Goal: Information Seeking & Learning: Check status

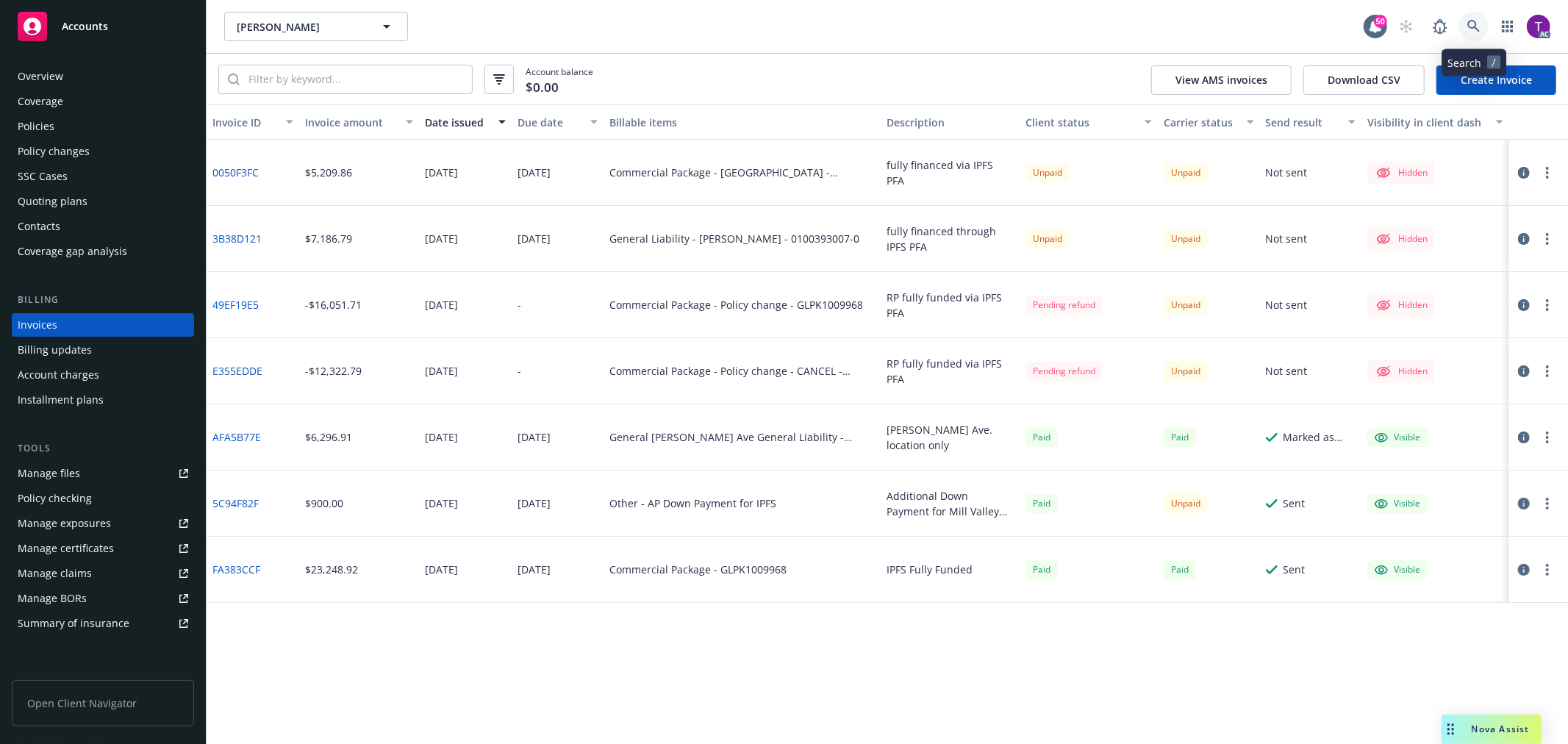
click at [1486, 30] on link at bounding box center [1474, 27] width 30 height 30
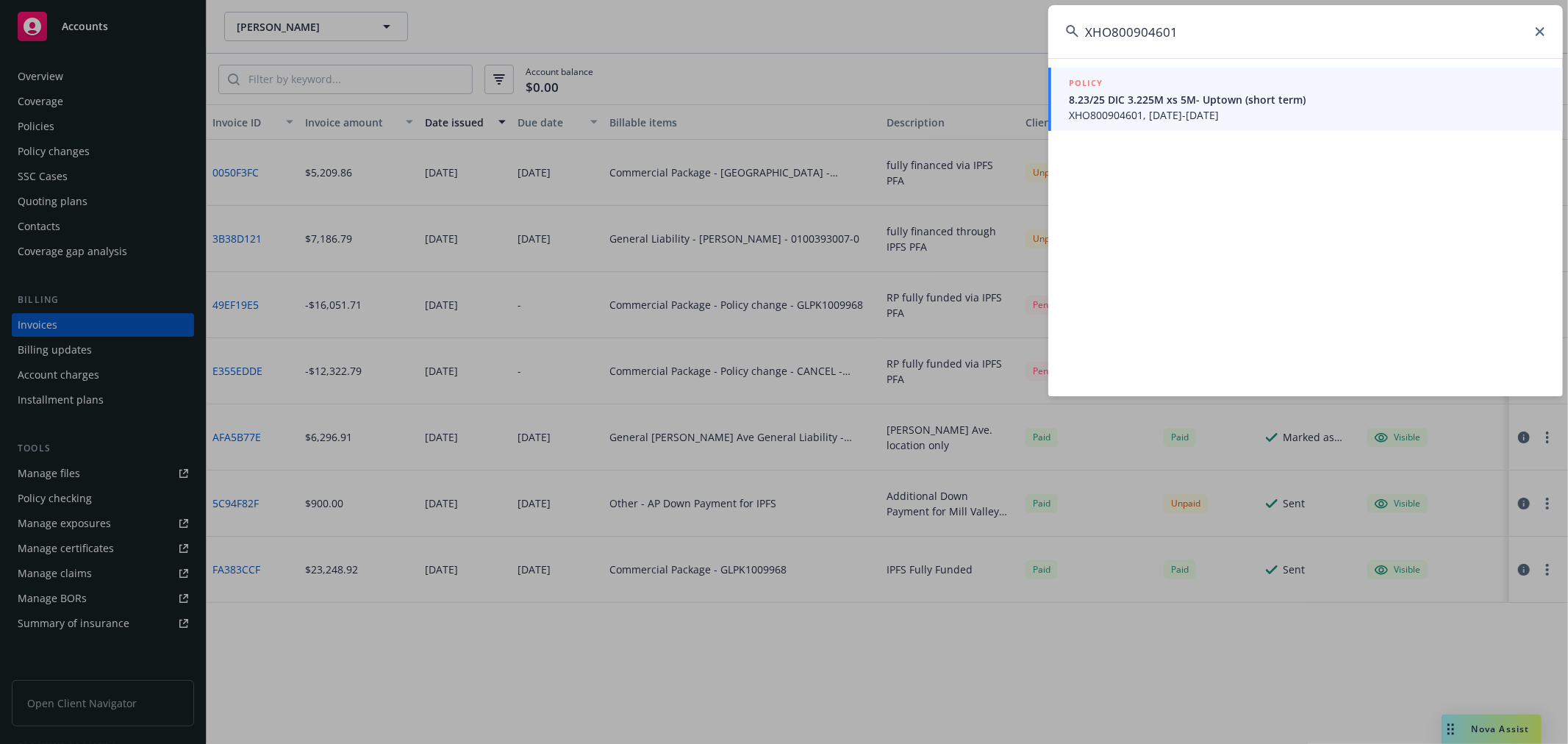
type input "XHO800904601"
click at [1143, 108] on span "XHO800904601, [DATE]-[DATE]" at bounding box center [1307, 115] width 476 height 16
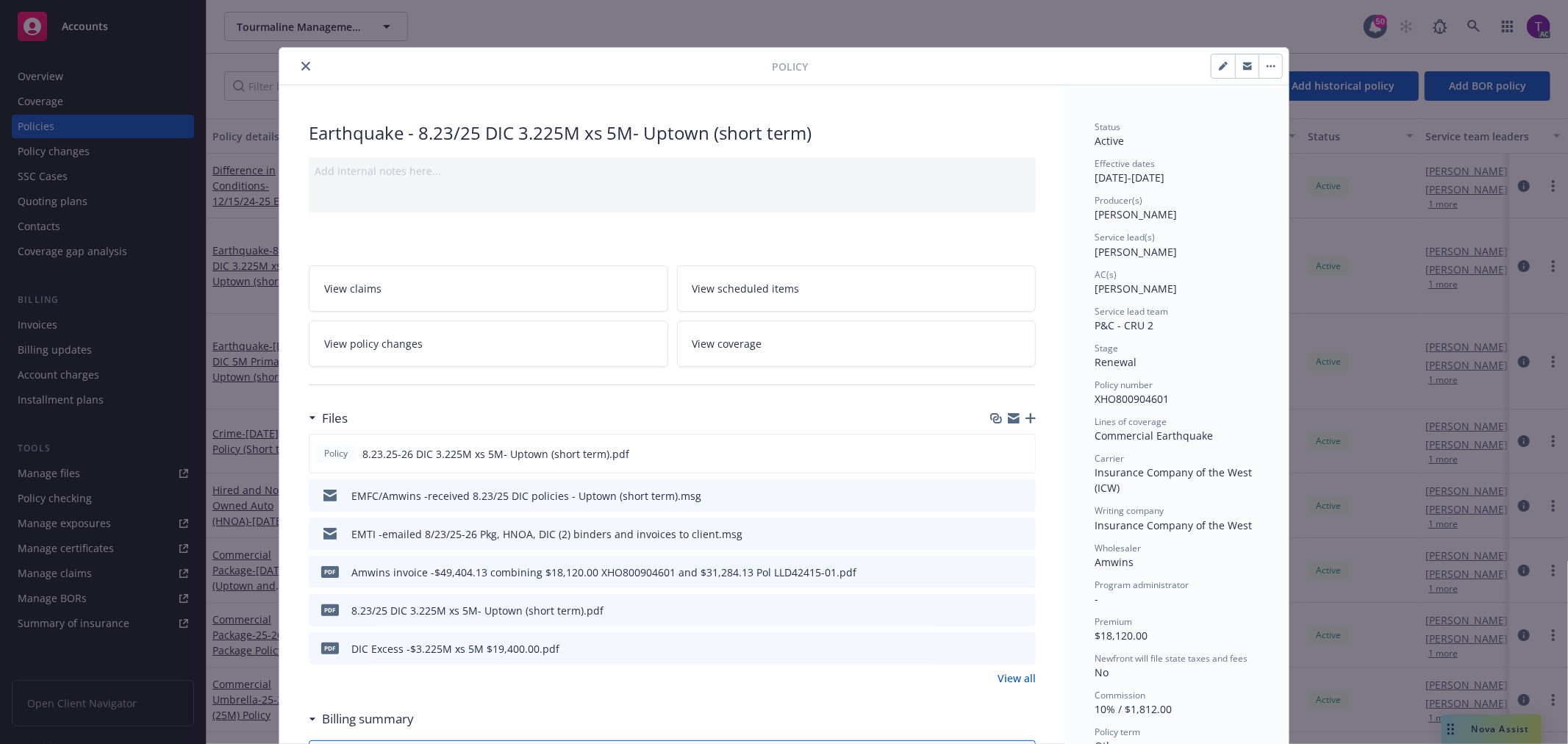
click at [302, 68] on icon "close" at bounding box center [305, 66] width 9 height 9
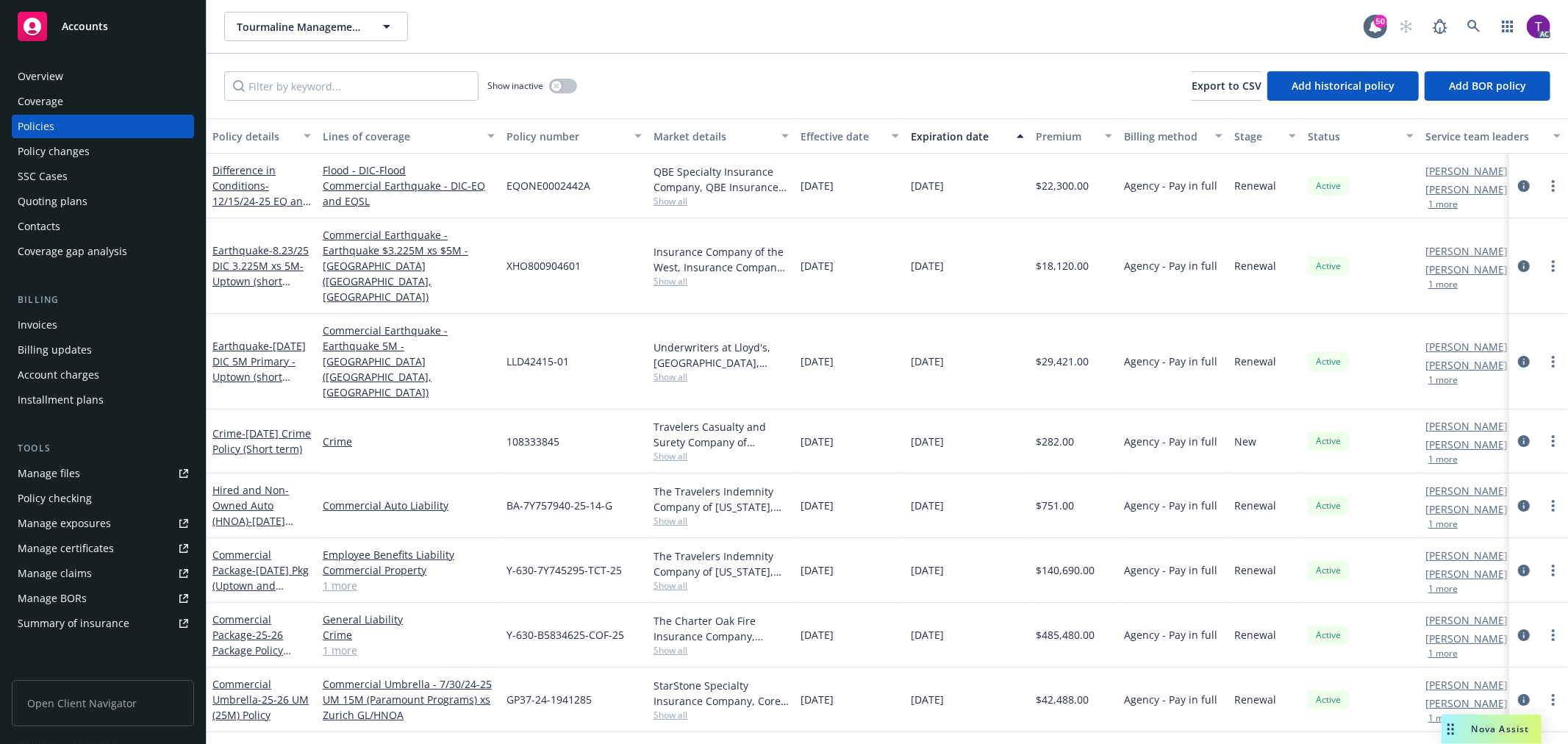
click at [85, 316] on div "Invoices" at bounding box center [103, 325] width 171 height 23
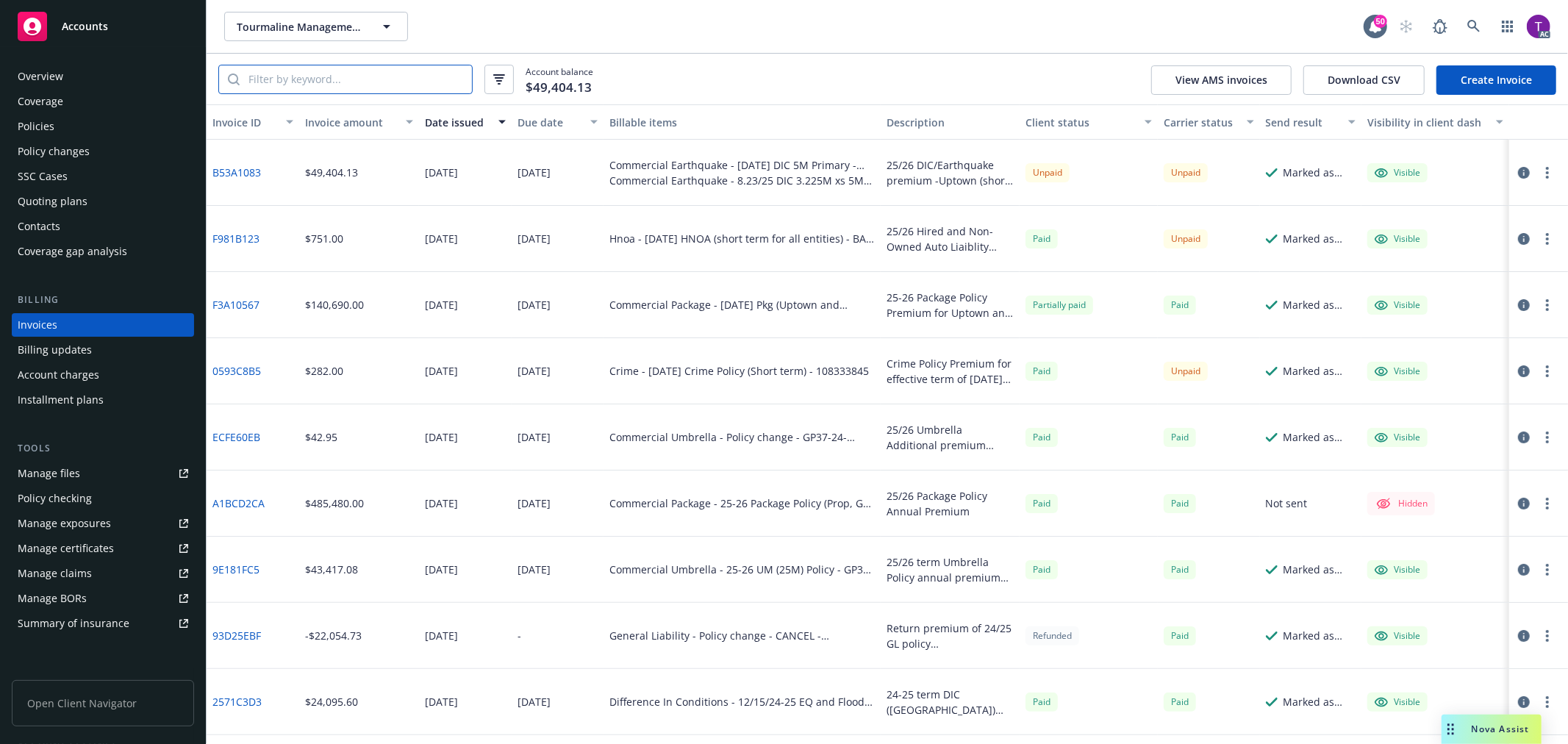
click at [400, 88] on input "search" at bounding box center [356, 80] width 233 height 28
paste input "XHO800904601"
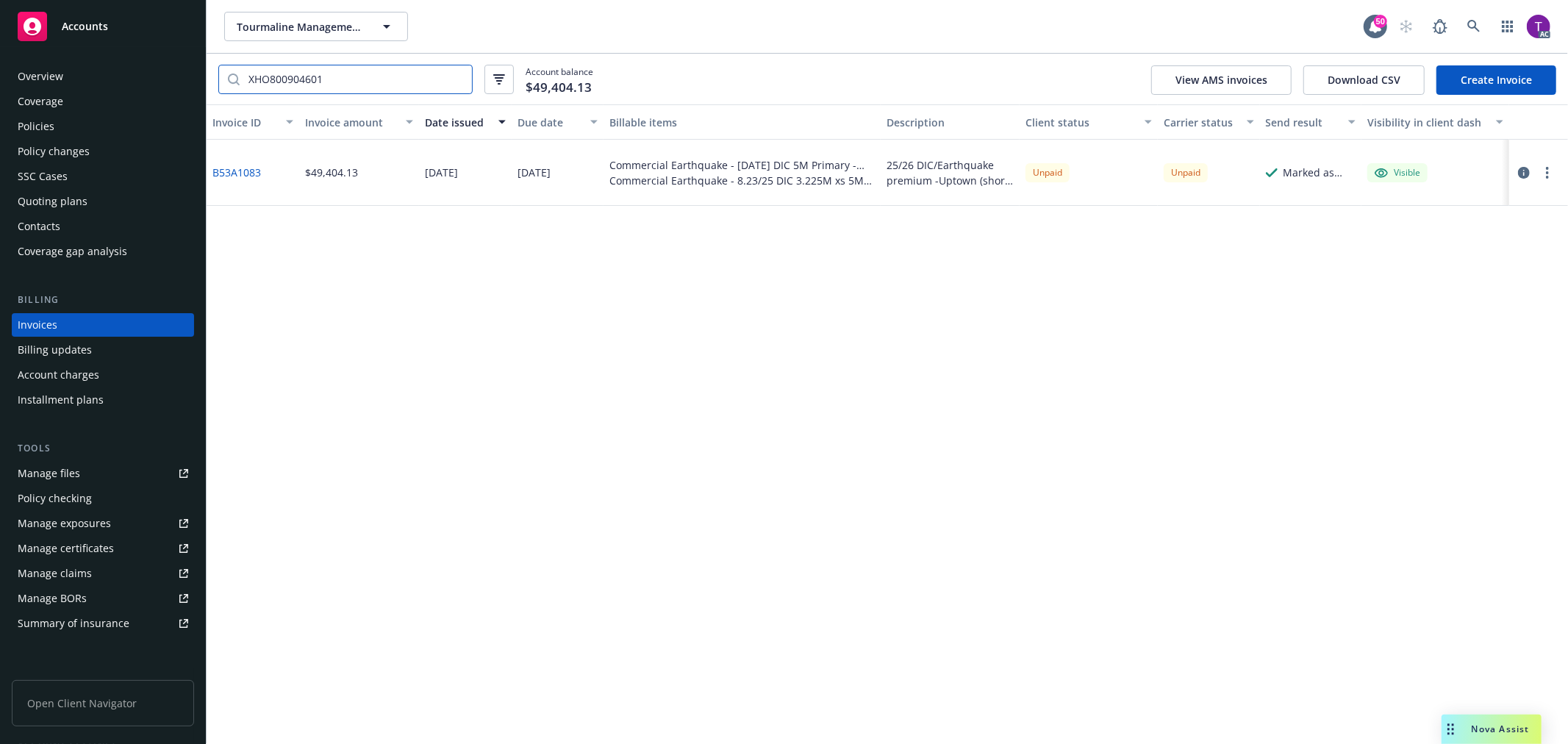
drag, startPoint x: 377, startPoint y: 75, endPoint x: 157, endPoint y: 57, distance: 220.7
click at [157, 57] on div "Accounts Overview Coverage Policies Policy changes SSC Cases Quoting plans Cont…" at bounding box center [784, 372] width 1568 height 744
type input "XHO800904601"
drag, startPoint x: 267, startPoint y: 174, endPoint x: 214, endPoint y: 170, distance: 53.2
click at [214, 170] on div "B53A1083" at bounding box center [253, 172] width 92 height 66
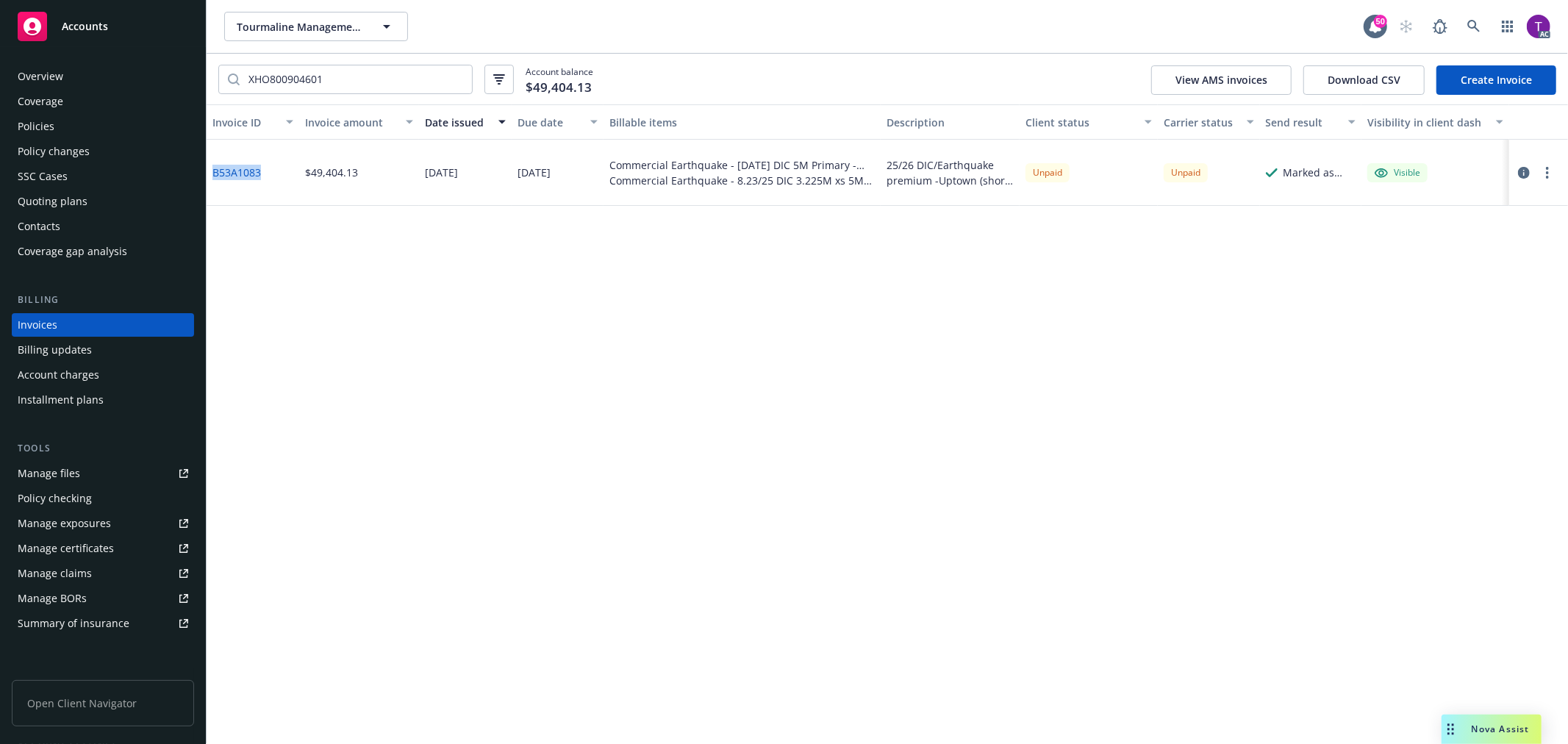
copy link "B53A1083"
click at [243, 169] on link "B53A1083" at bounding box center [237, 172] width 49 height 16
click at [456, 76] on input "XHO800904601" at bounding box center [356, 80] width 233 height 28
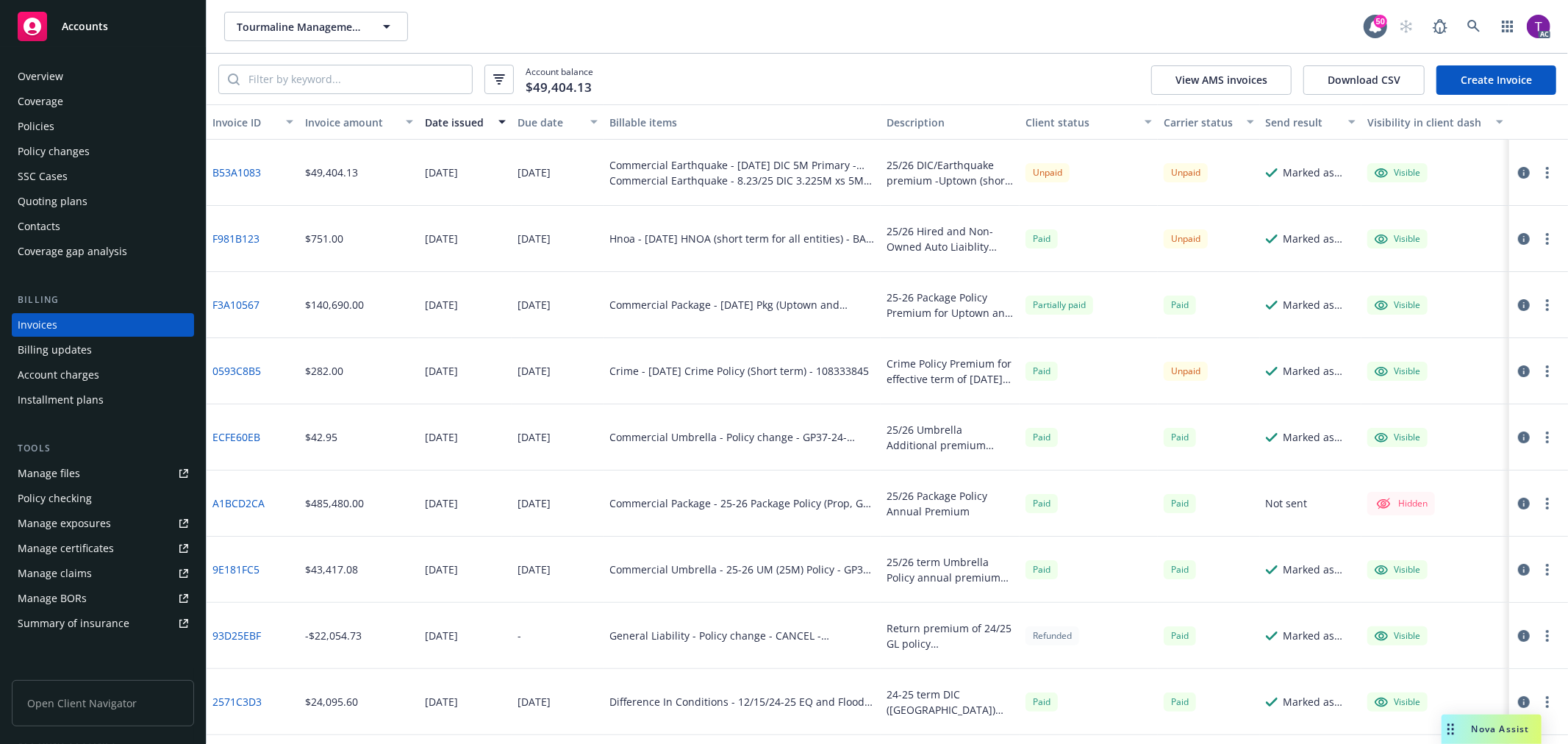
click at [352, 128] on div "Invoice amount" at bounding box center [350, 122] width 92 height 16
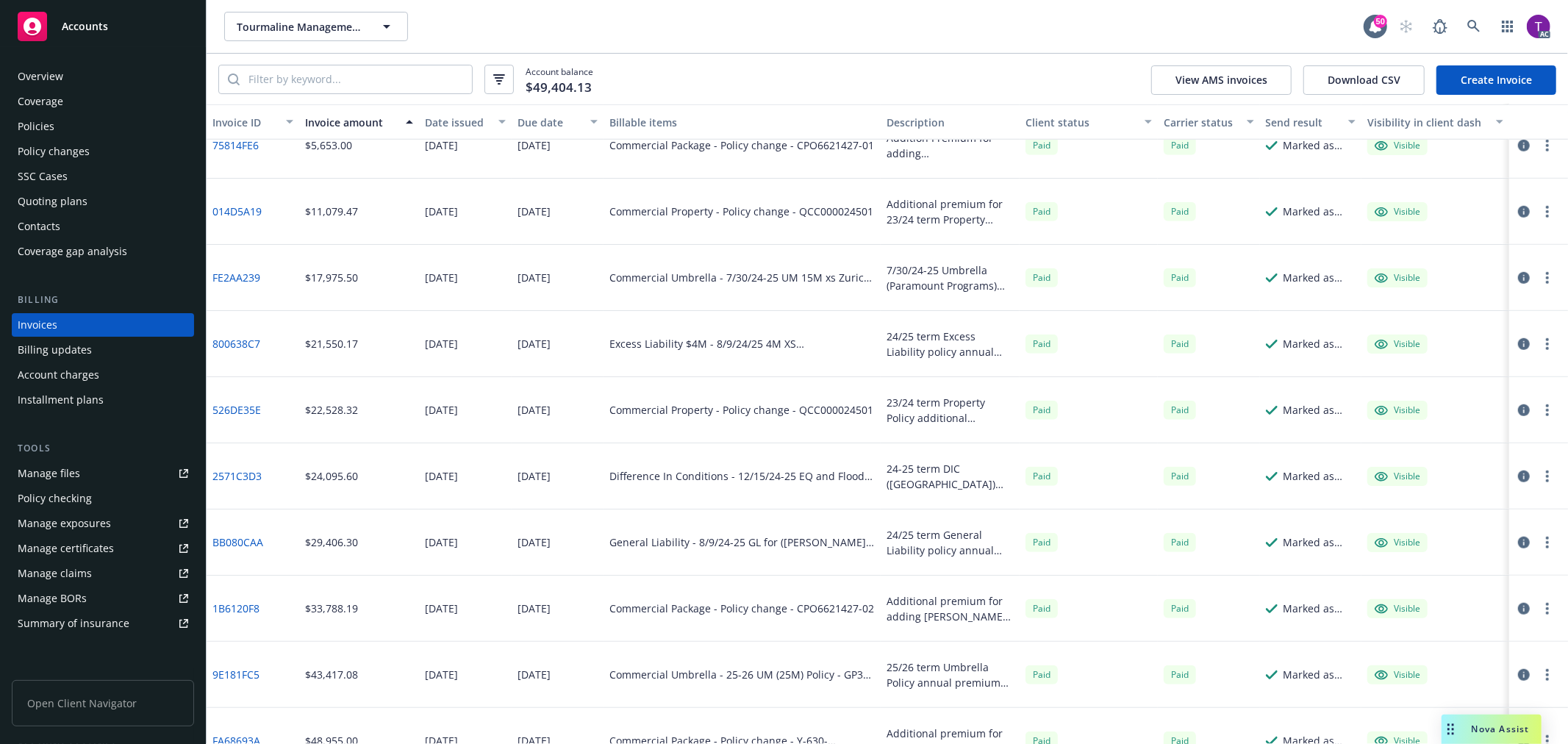
scroll to position [931, 0]
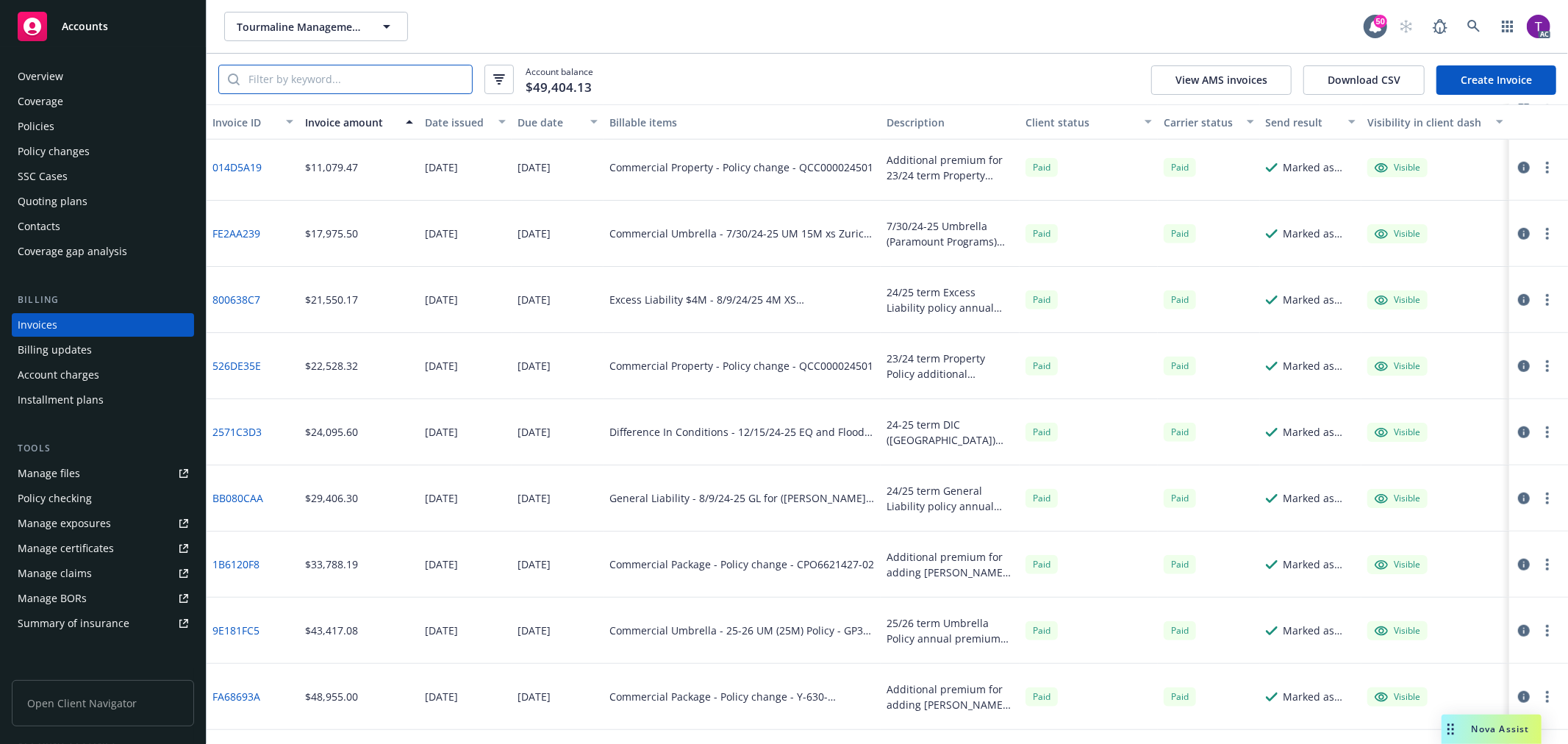
click at [366, 78] on input "search" at bounding box center [356, 80] width 233 height 28
paste input "Y-630-7Y745295-TCT-25"
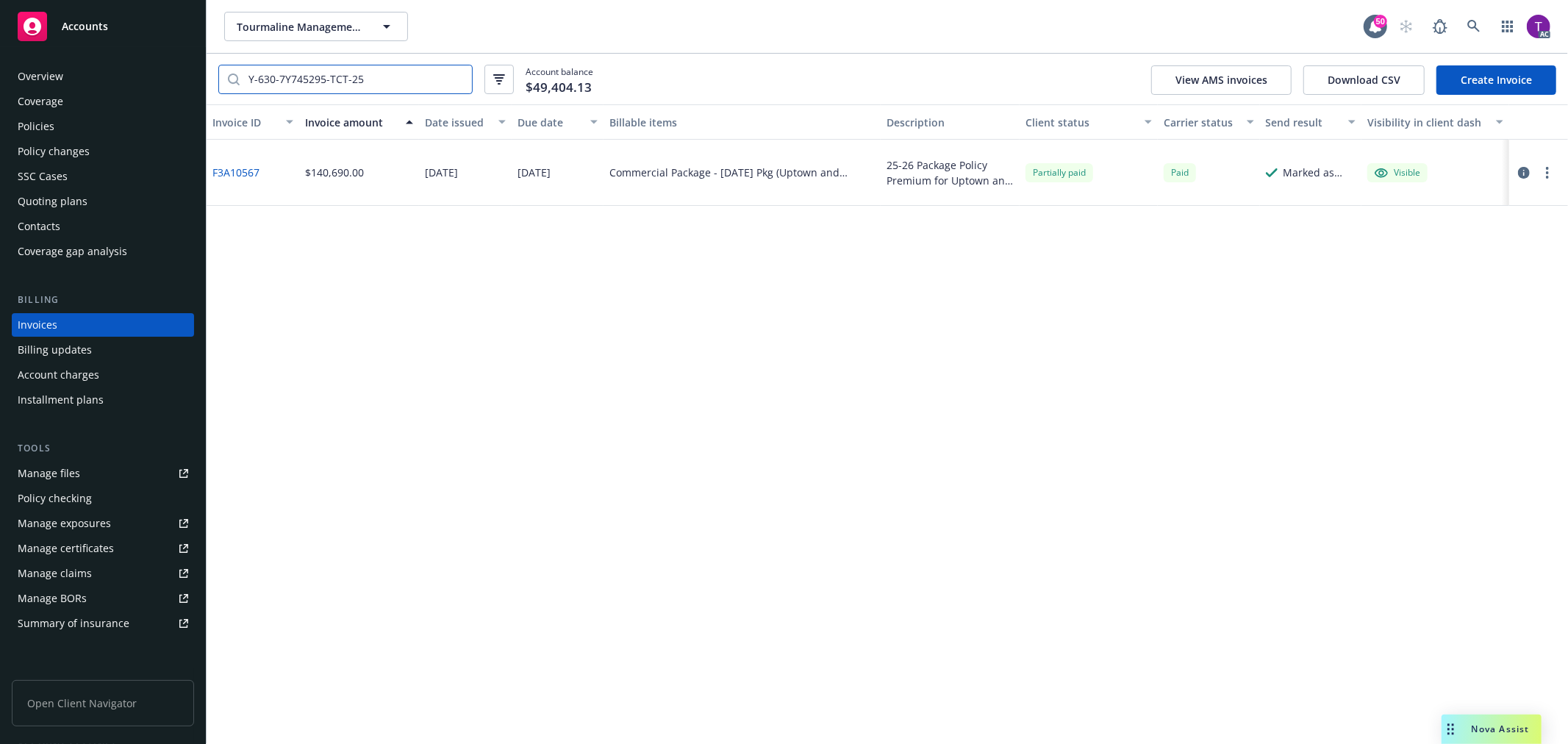
type input "Y-630-7Y745295-TCT-25"
click at [457, 78] on input "Y-630-7Y745295-TCT-25" at bounding box center [356, 80] width 233 height 28
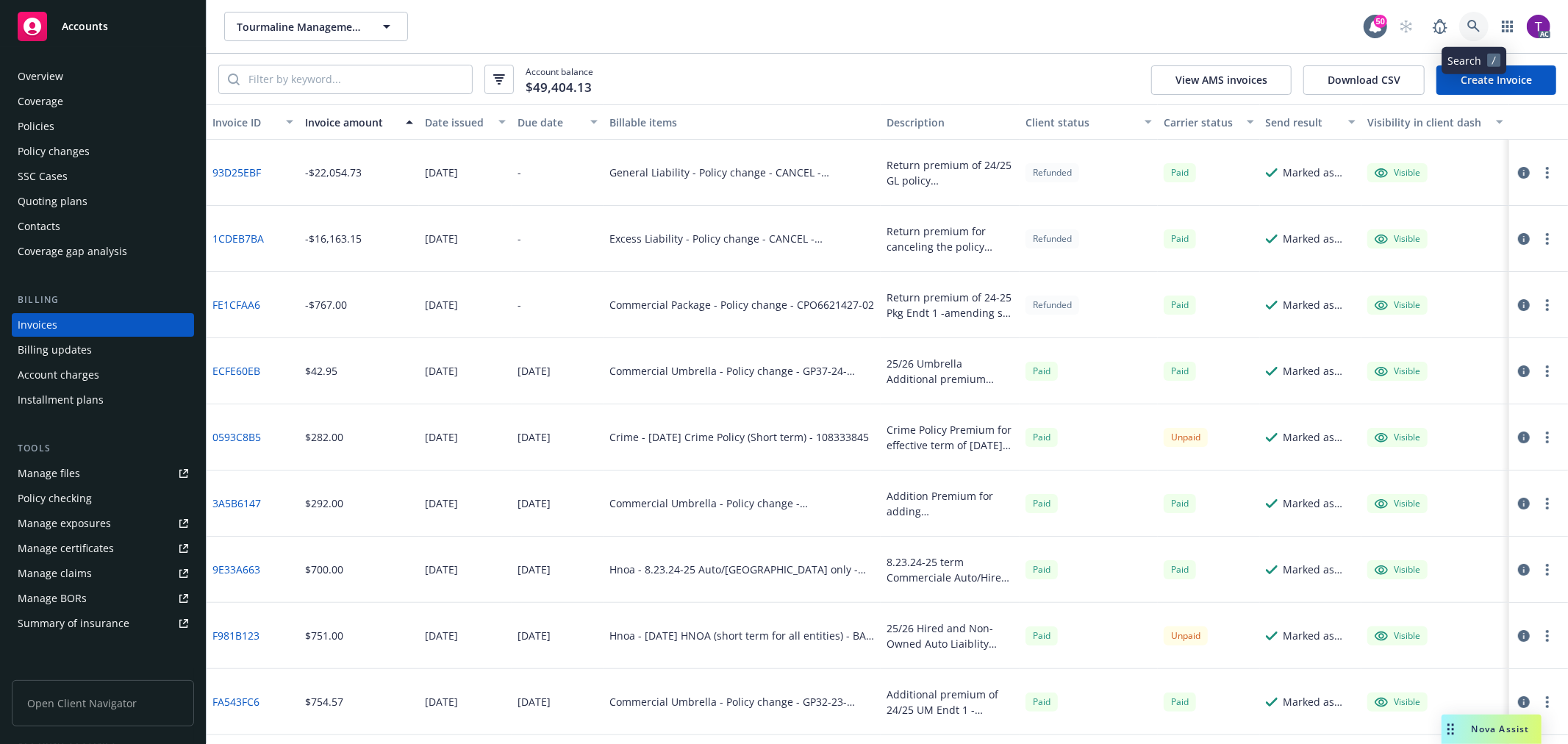
click at [1477, 22] on icon at bounding box center [1473, 26] width 13 height 13
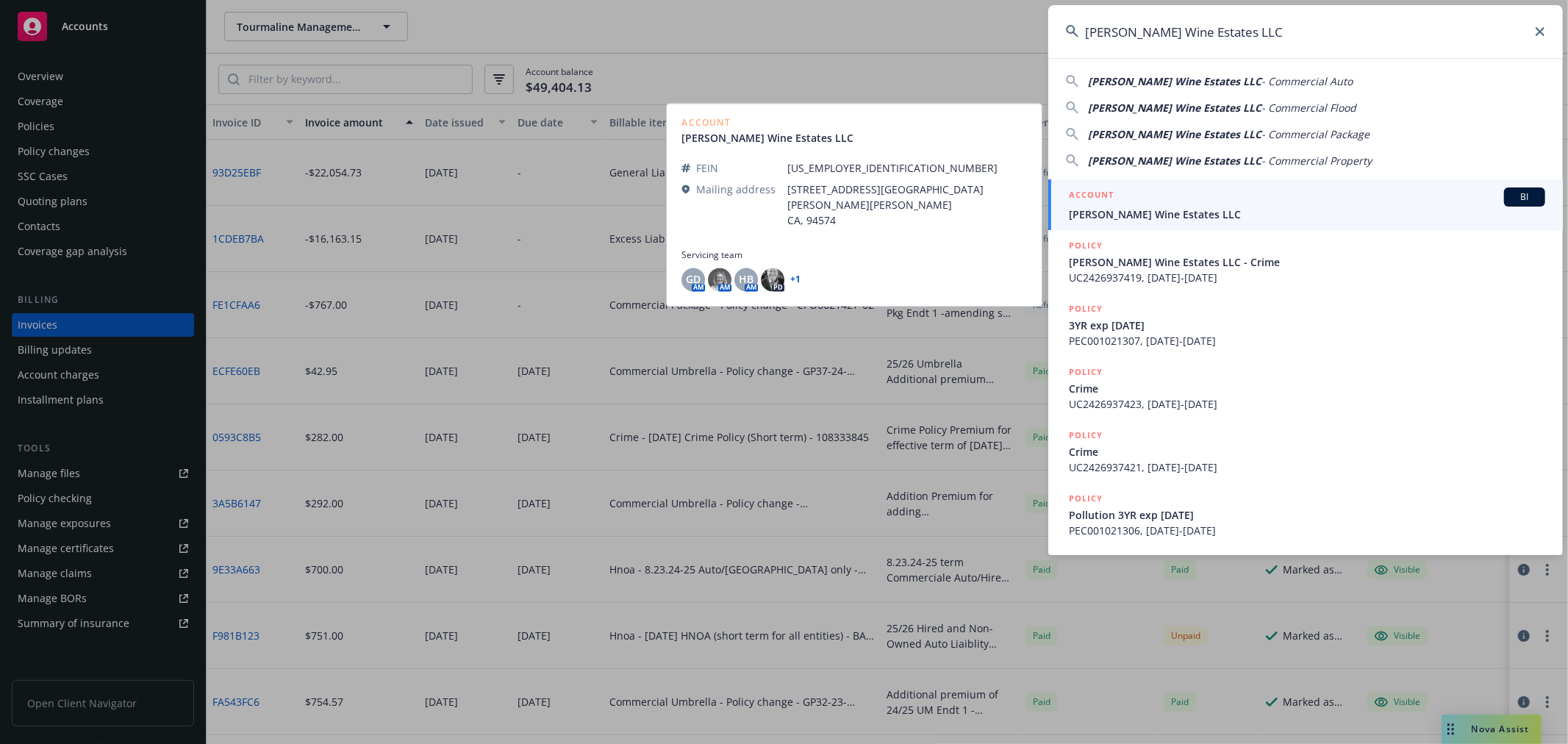
type input "[PERSON_NAME] Wine Estates LLC"
click at [1171, 201] on div "ACCOUNT BI" at bounding box center [1307, 197] width 476 height 19
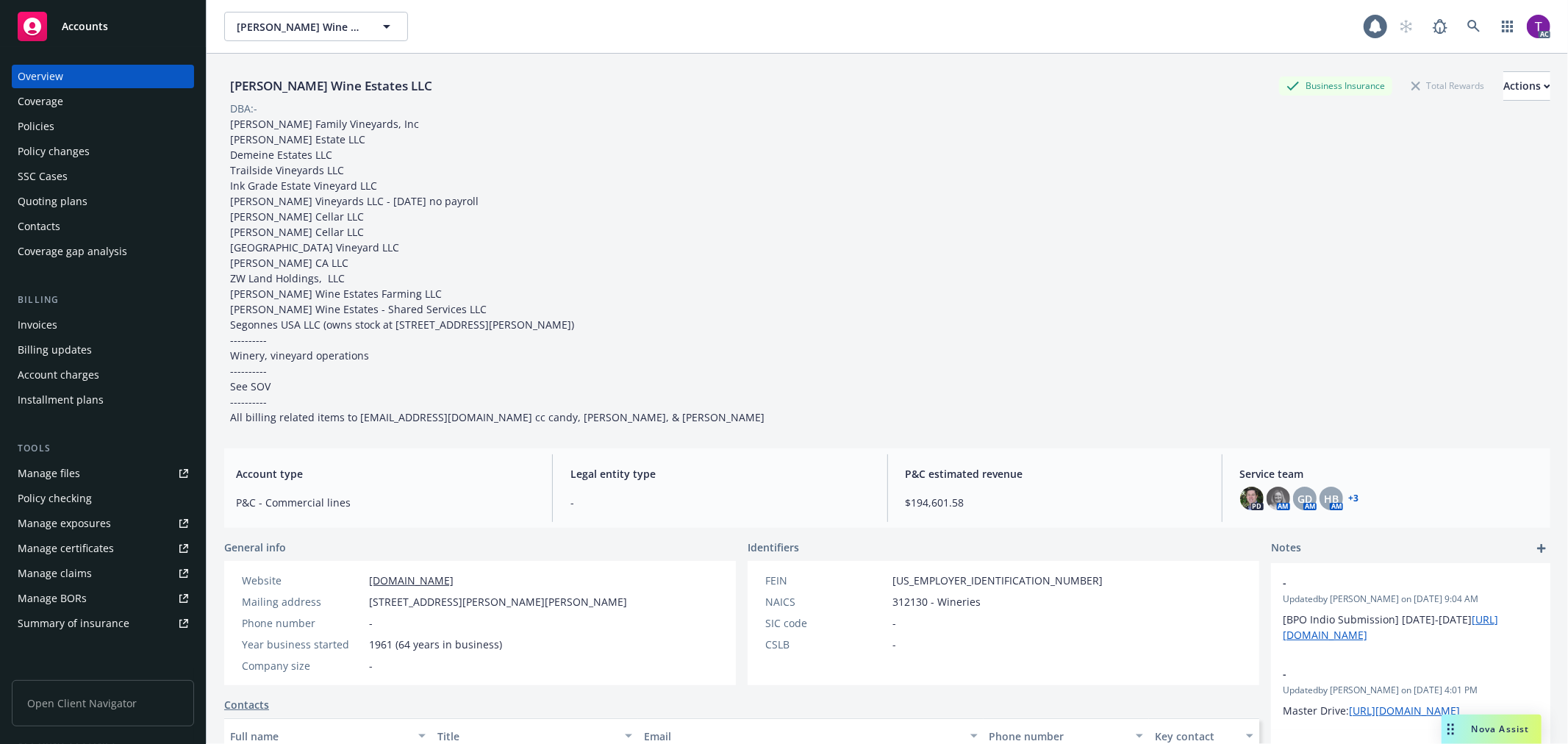
click at [60, 325] on div "Invoices" at bounding box center [103, 325] width 171 height 23
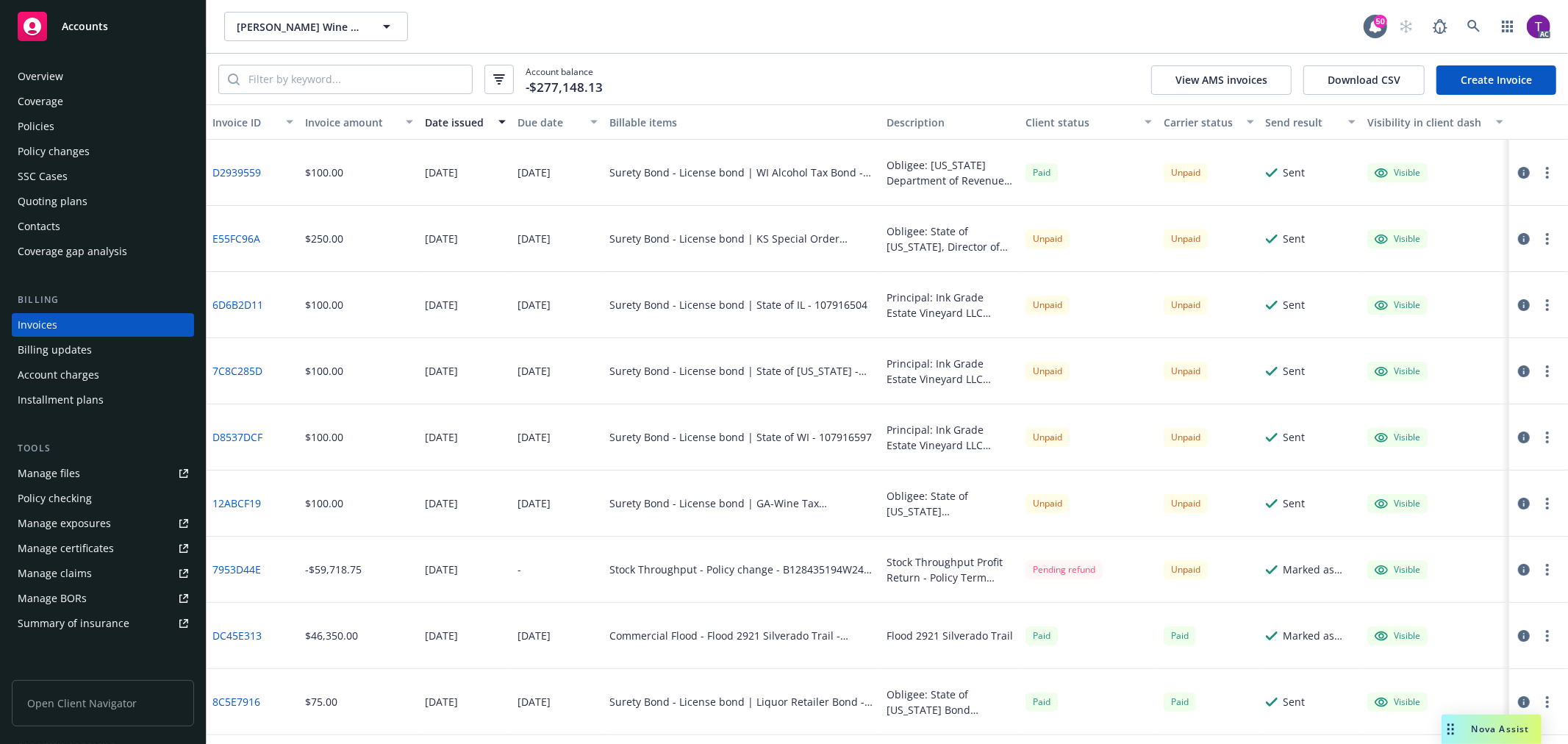
click at [332, 128] on div "Invoice amount" at bounding box center [350, 122] width 92 height 16
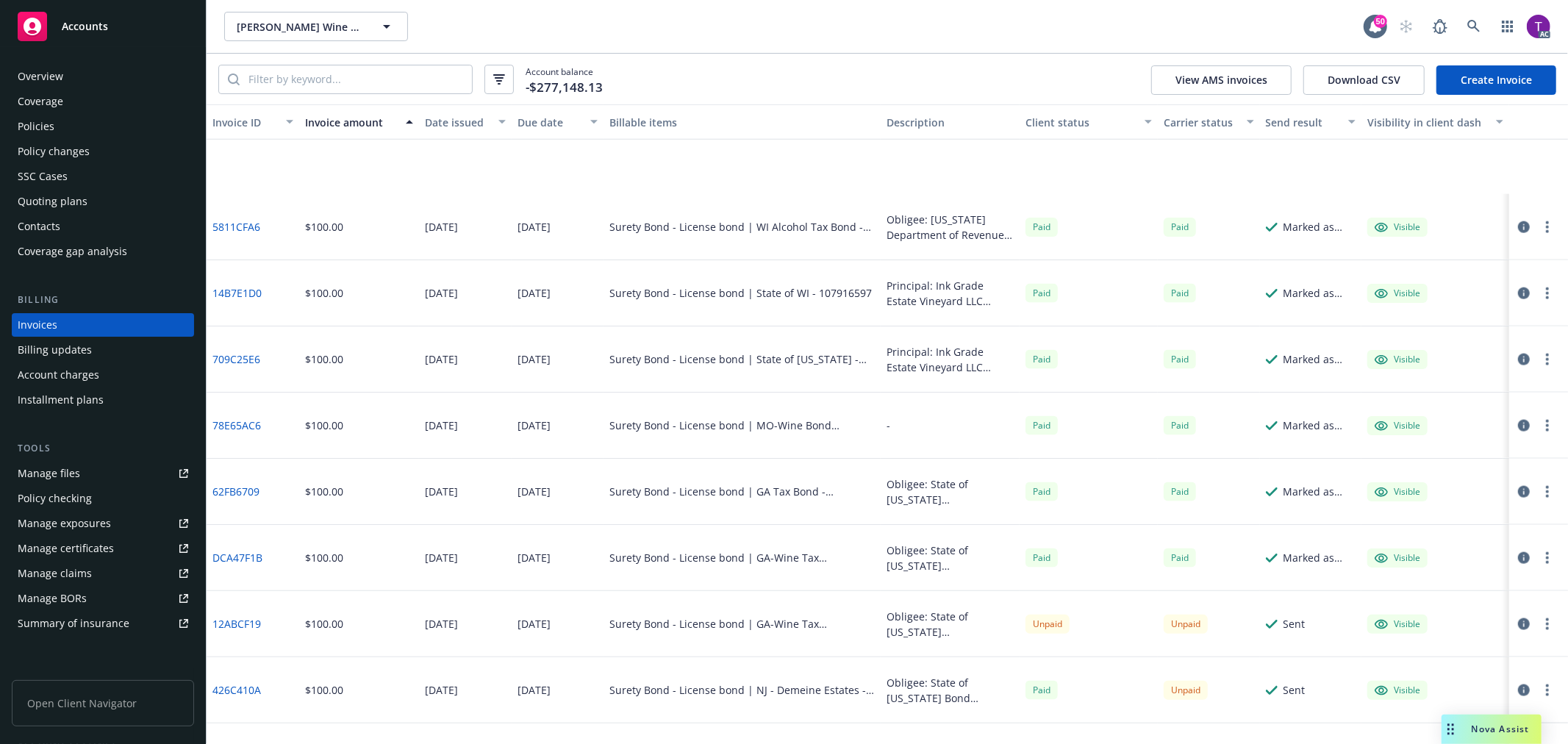
scroll to position [1870, 0]
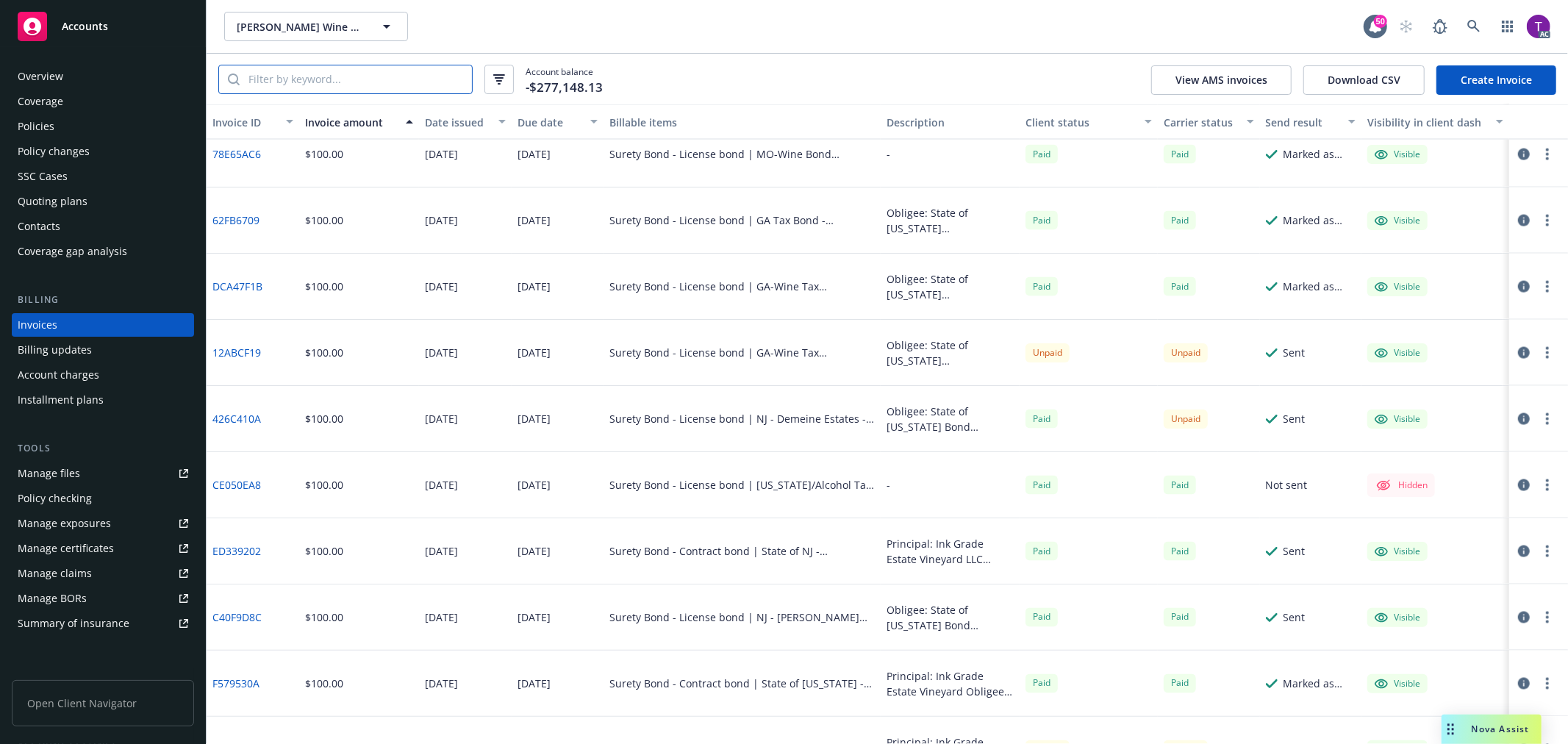
click at [298, 81] on input "search" at bounding box center [356, 80] width 233 height 28
paste input "6BB10441"
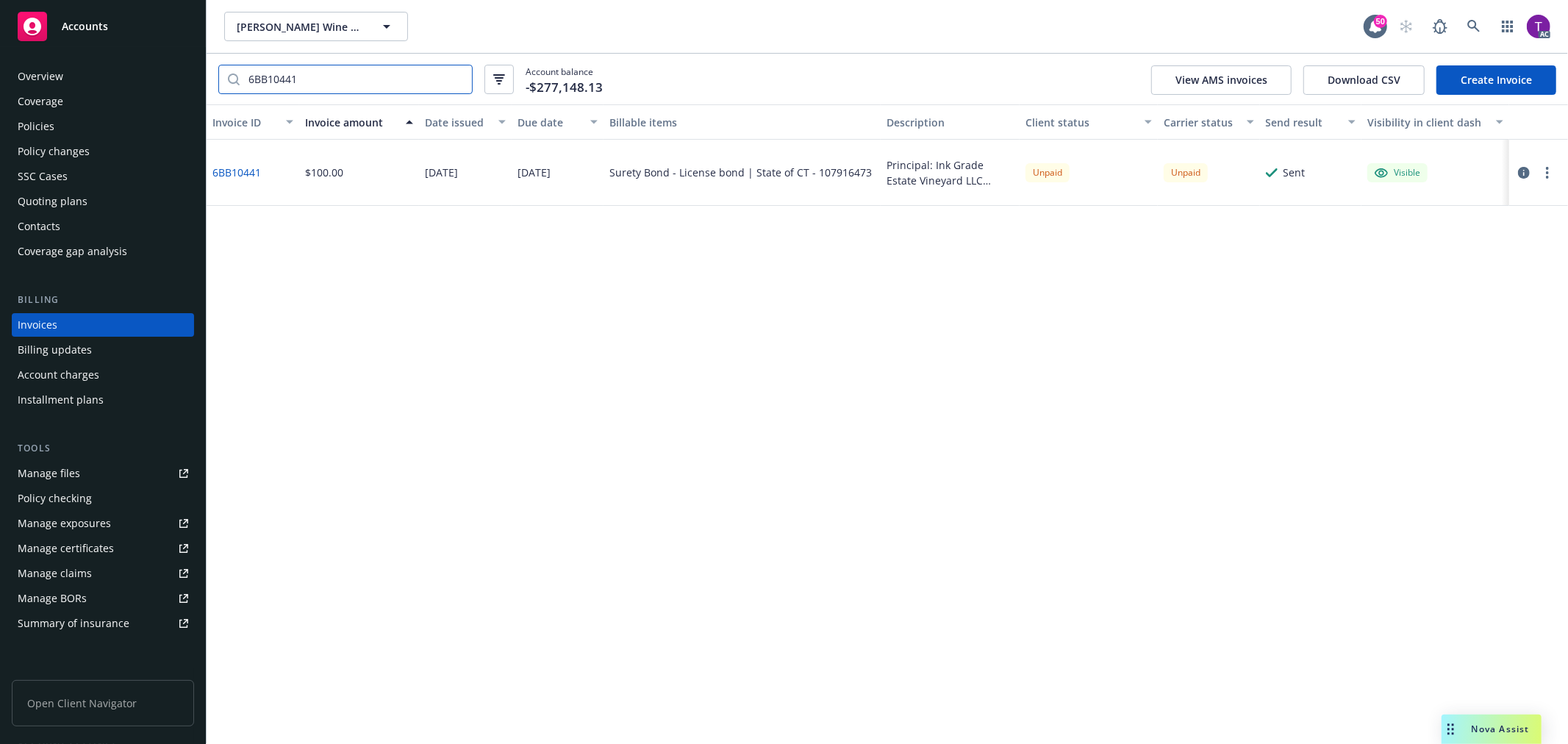
drag, startPoint x: 313, startPoint y: 76, endPoint x: 78, endPoint y: 26, distance: 240.3
click at [78, 26] on div "Accounts Overview Coverage Policies Policy changes SSC Cases Quoting plans Cont…" at bounding box center [784, 372] width 1568 height 744
paste input "C8045856"
type input "C8045856"
